Goal: Task Accomplishment & Management: Manage account settings

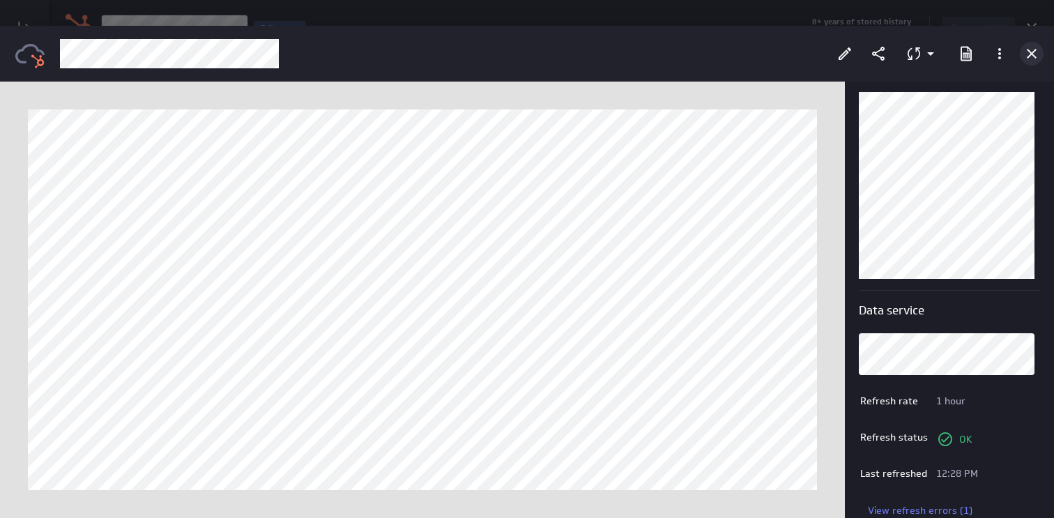
click at [1030, 49] on icon "Cancel" at bounding box center [1031, 53] width 17 height 17
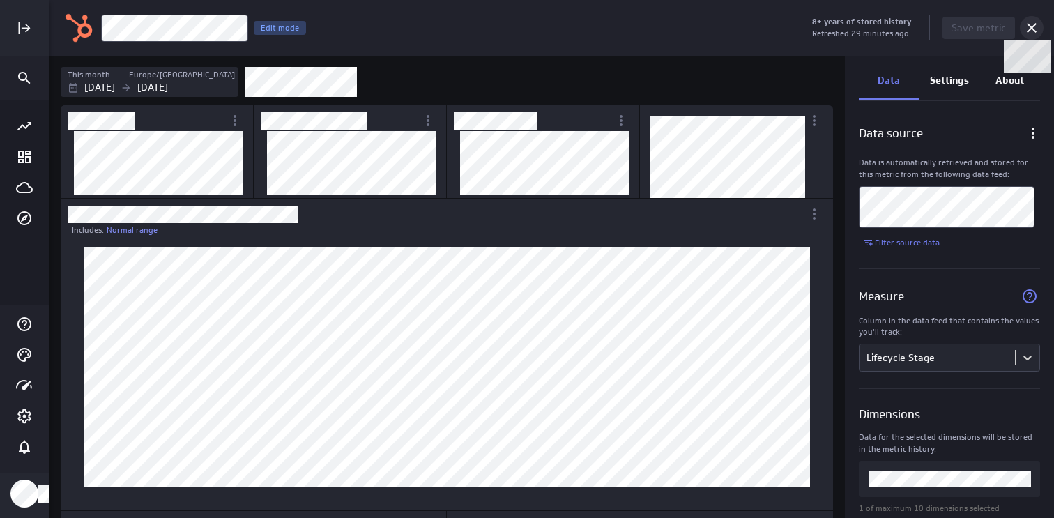
click at [1034, 25] on icon at bounding box center [1032, 28] width 10 height 10
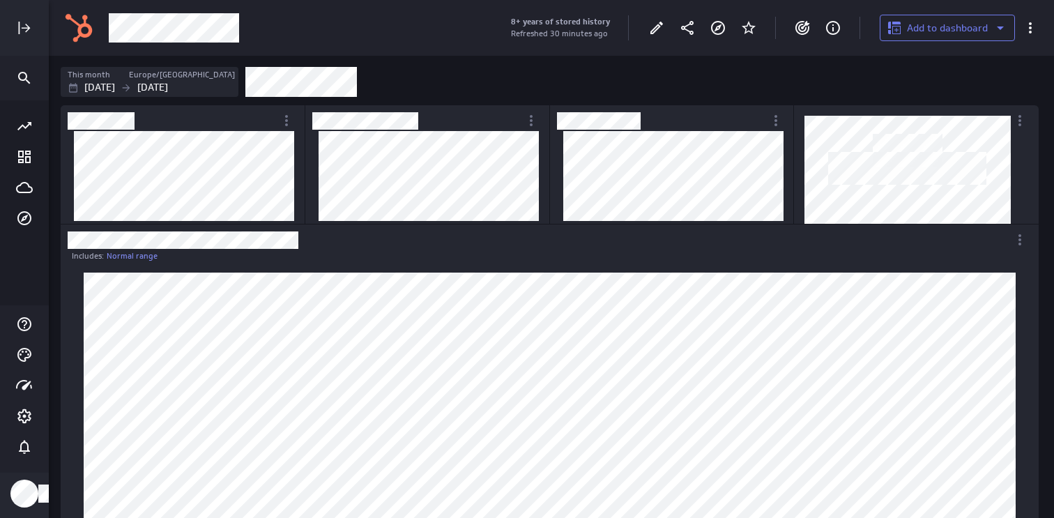
scroll to position [31, 982]
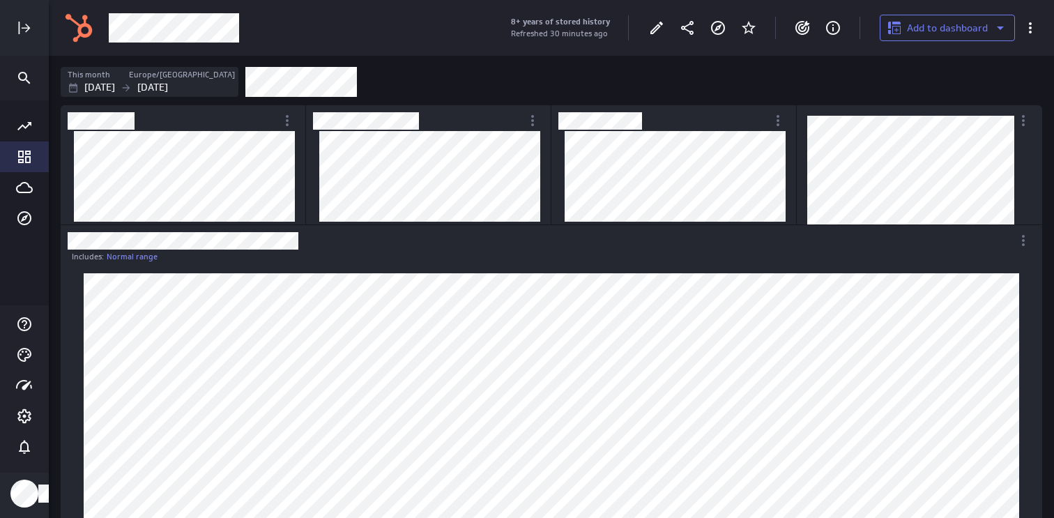
click at [19, 155] on icon "Go to Dashboard Library" at bounding box center [24, 157] width 13 height 13
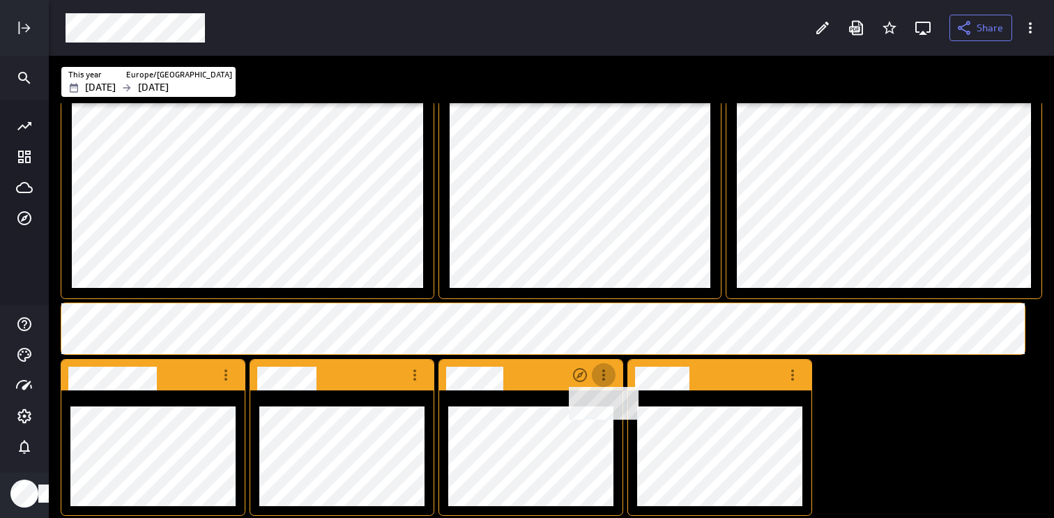
click at [604, 375] on icon "Dashboard Widget" at bounding box center [603, 374] width 3 height 11
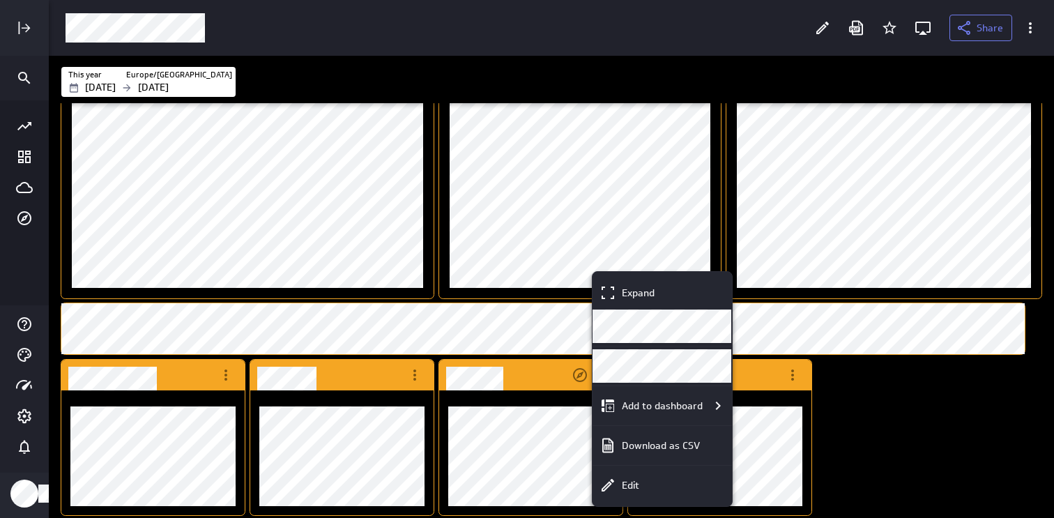
click at [839, 454] on div at bounding box center [527, 259] width 1054 height 518
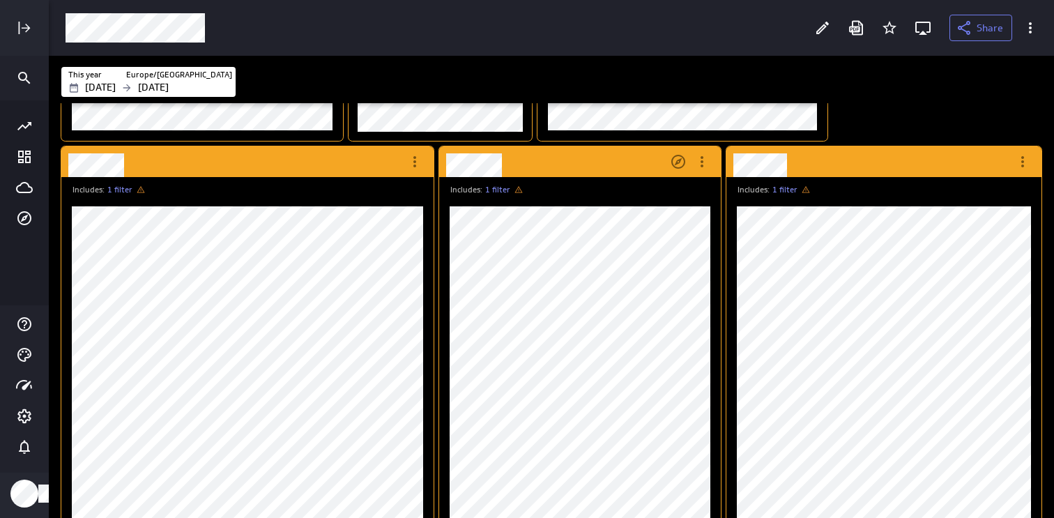
scroll to position [357, 0]
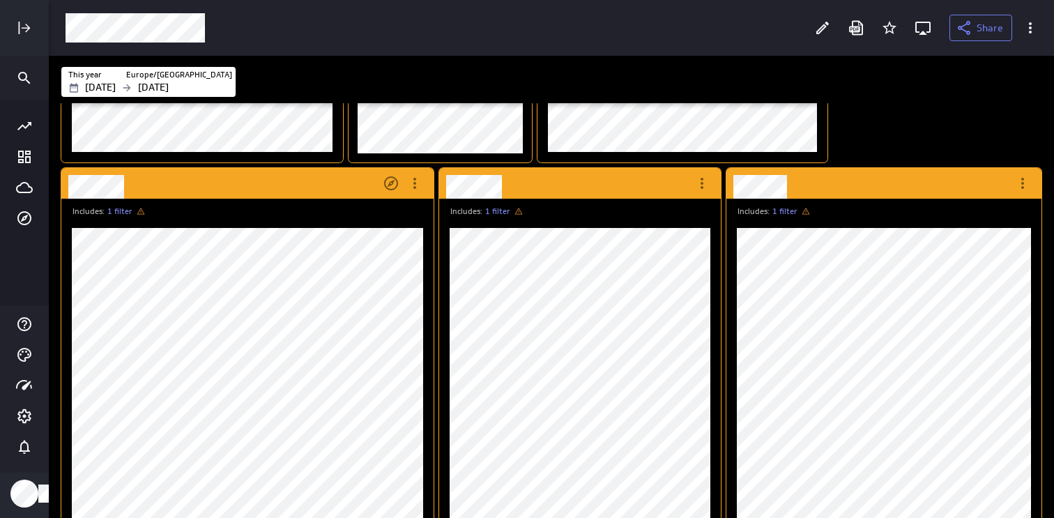
click at [142, 215] on icon "Dashboard Widget" at bounding box center [140, 211] width 11 height 11
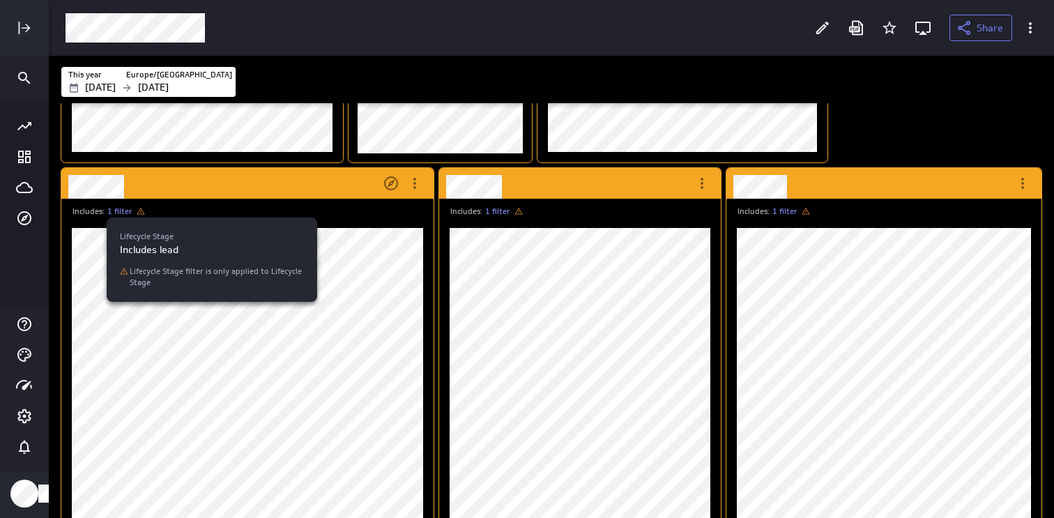
click at [823, 34] on div at bounding box center [527, 259] width 1054 height 518
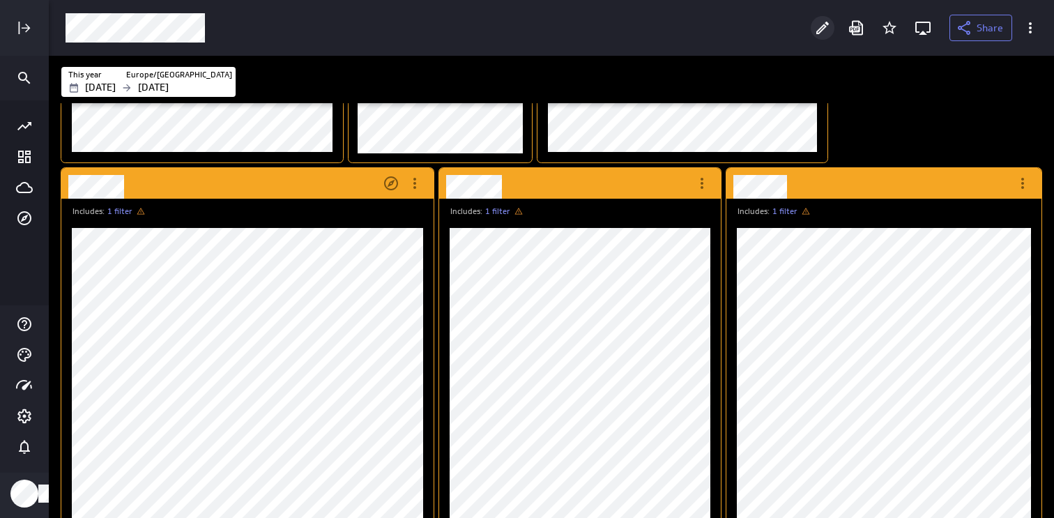
click at [825, 26] on icon "Edit" at bounding box center [822, 28] width 13 height 13
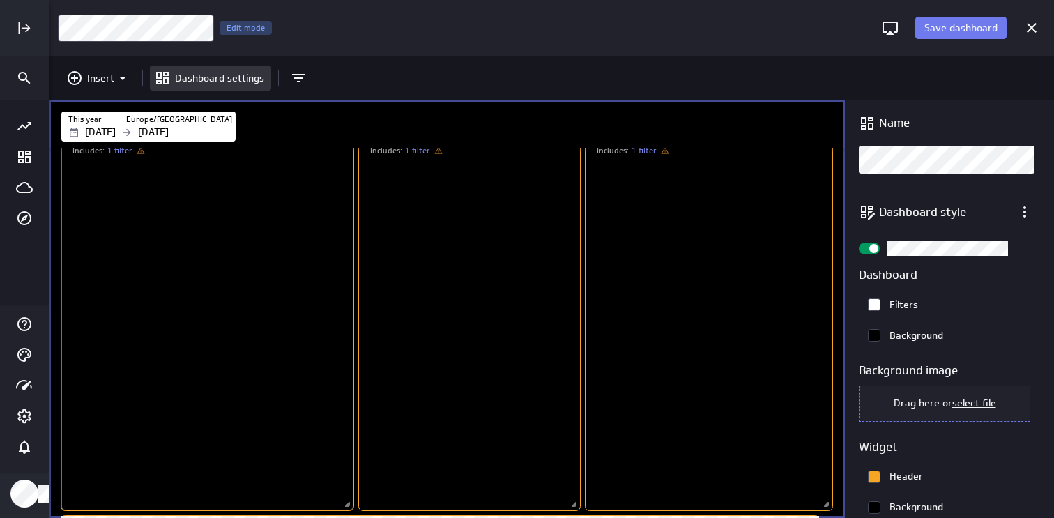
scroll to position [68, 130]
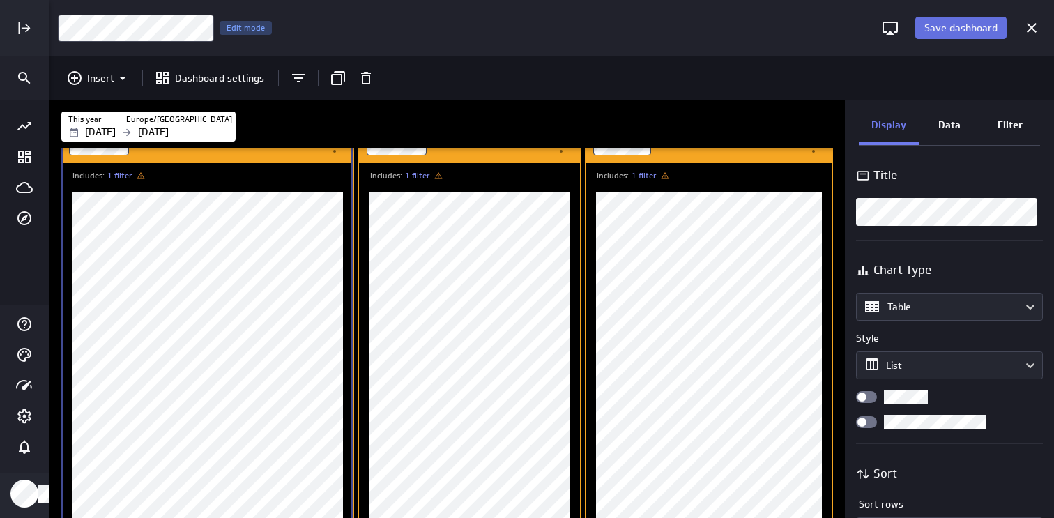
click at [984, 27] on span "Save dashboard" at bounding box center [960, 28] width 73 height 13
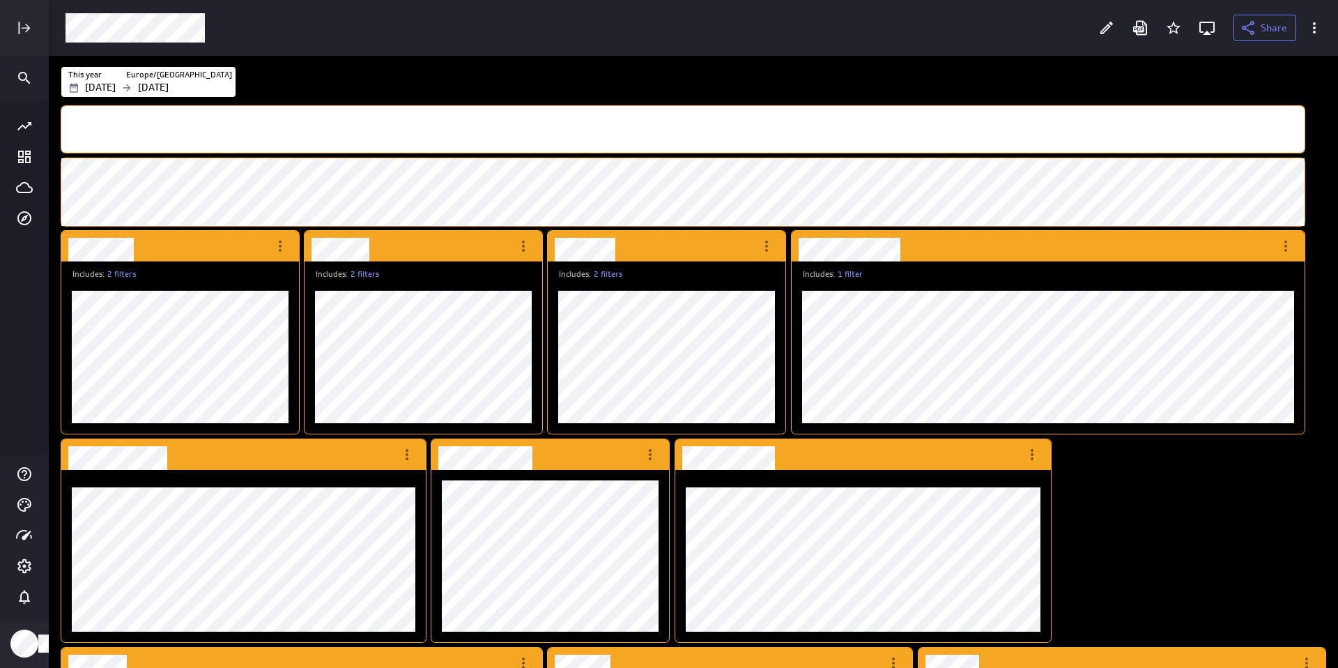
click at [362, 26] on div at bounding box center [573, 27] width 1032 height 29
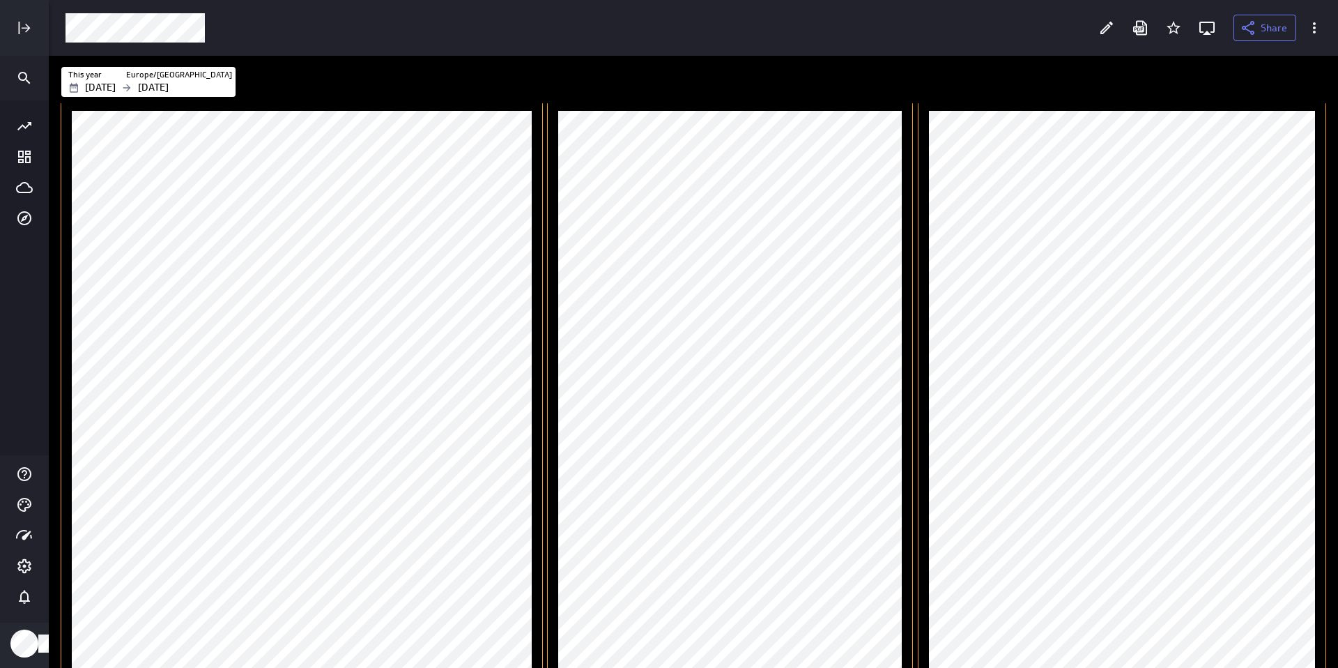
scroll to position [936, 0]
